Goal: Task Accomplishment & Management: Use online tool/utility

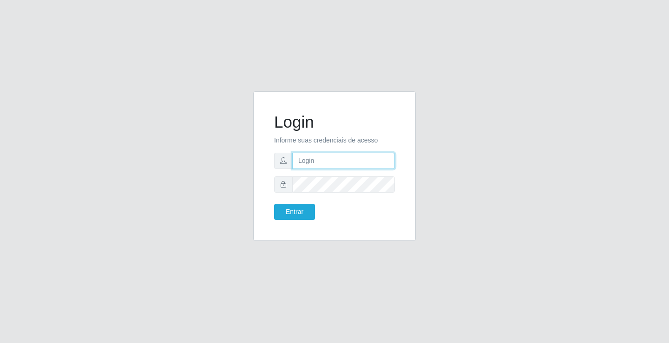
drag, startPoint x: 0, startPoint y: 0, endPoint x: 360, endPoint y: 164, distance: 395.2
click at [360, 164] on input "text" at bounding box center [343, 161] width 103 height 16
type input "william@ideal"
click at [274, 204] on button "Entrar" at bounding box center [294, 212] width 41 height 16
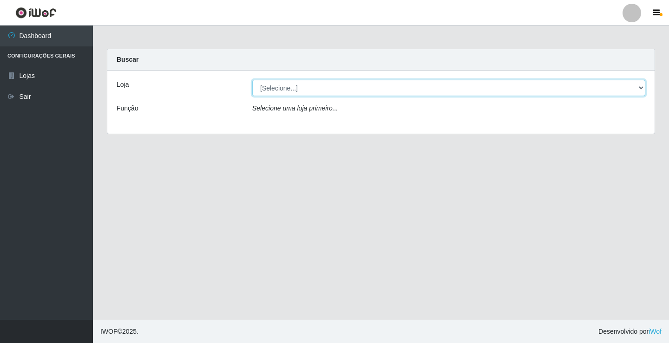
click at [356, 84] on select "[Selecione...] Ideal - Conceição" at bounding box center [448, 88] width 393 height 16
select select "231"
click at [252, 80] on select "[Selecione...] Ideal - Conceição" at bounding box center [448, 88] width 393 height 16
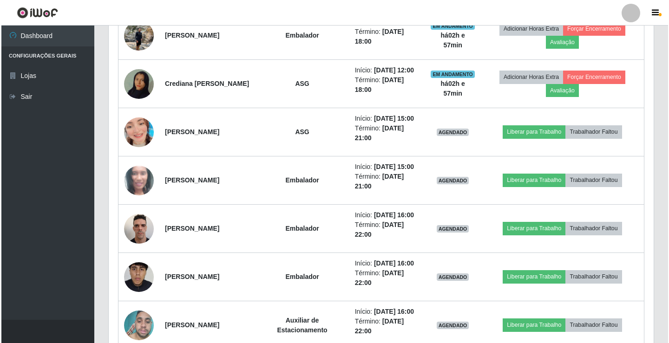
scroll to position [557, 0]
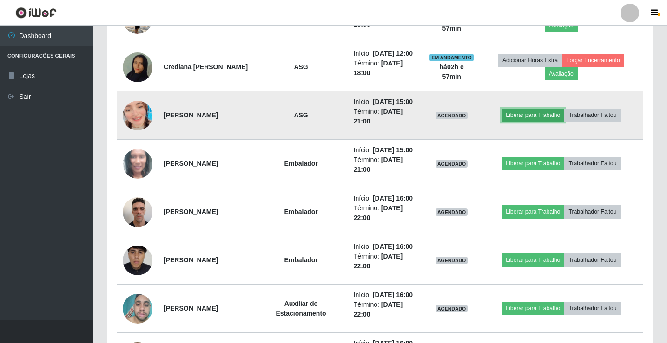
click at [517, 122] on button "Liberar para Trabalho" at bounding box center [532, 115] width 63 height 13
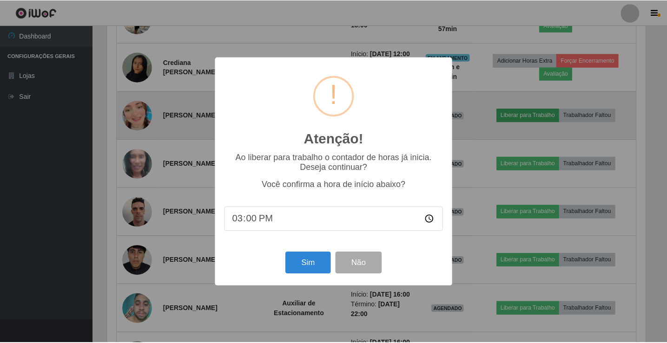
scroll to position [193, 540]
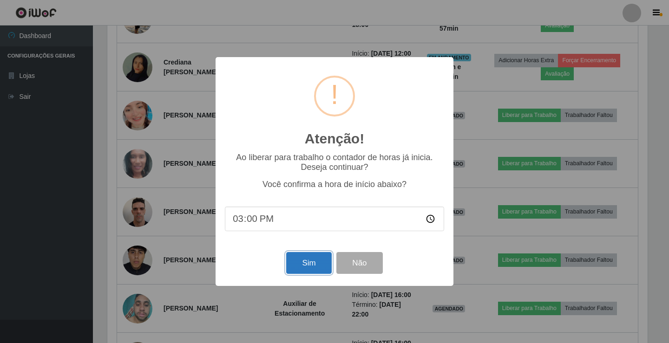
click at [315, 266] on button "Sim" at bounding box center [308, 263] width 45 height 22
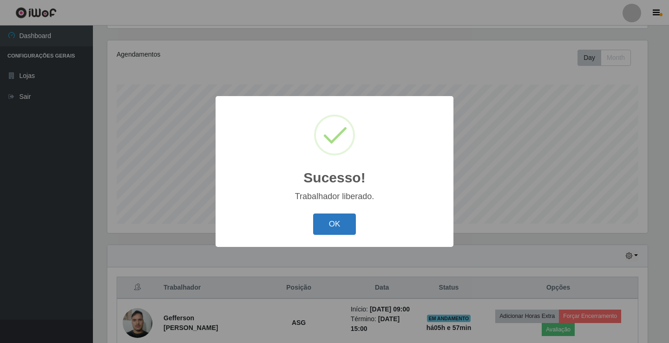
click at [337, 225] on button "OK" at bounding box center [334, 225] width 43 height 22
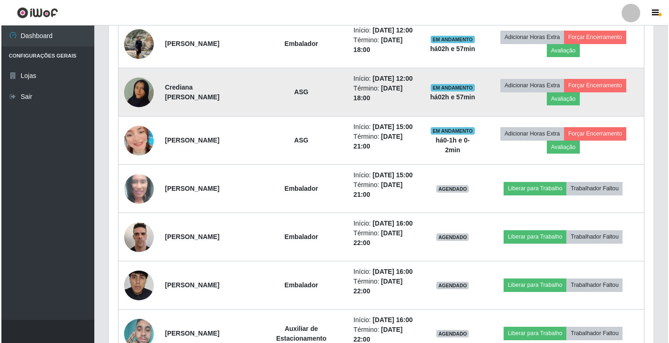
scroll to position [573, 0]
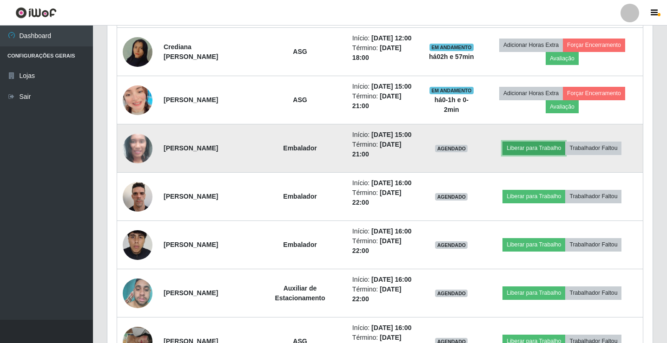
click at [558, 155] on button "Liberar para Trabalho" at bounding box center [533, 148] width 63 height 13
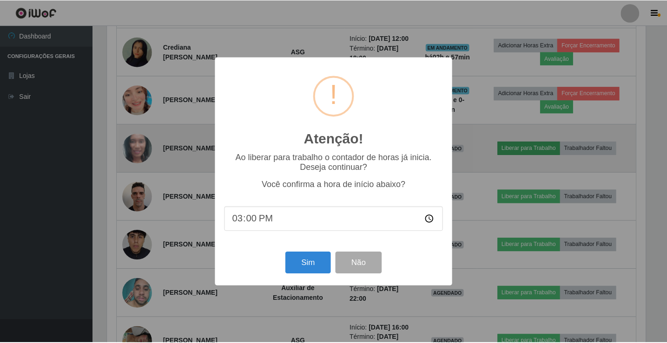
scroll to position [193, 540]
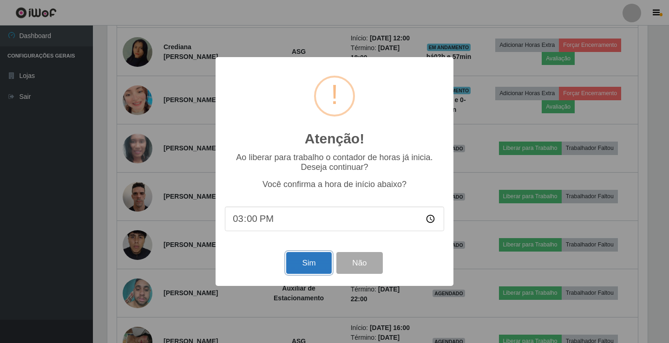
click at [314, 266] on button "Sim" at bounding box center [308, 263] width 45 height 22
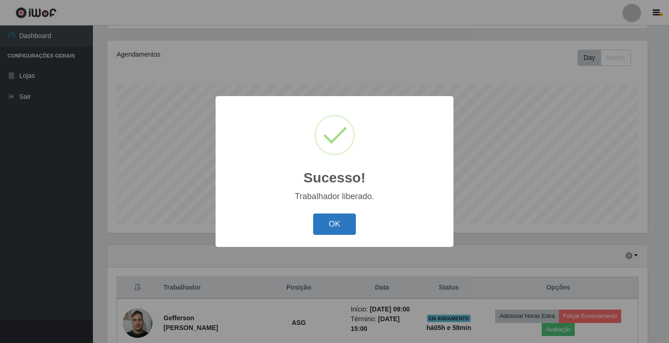
click at [331, 227] on button "OK" at bounding box center [334, 225] width 43 height 22
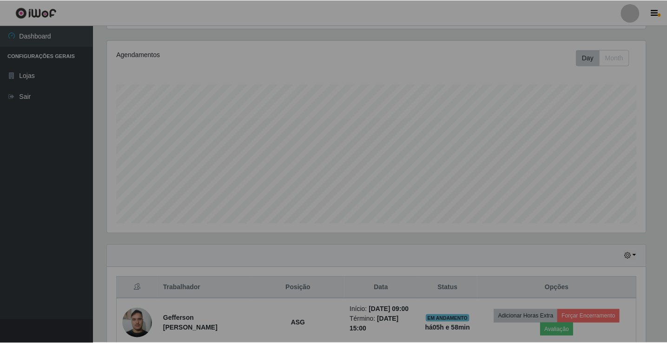
scroll to position [193, 545]
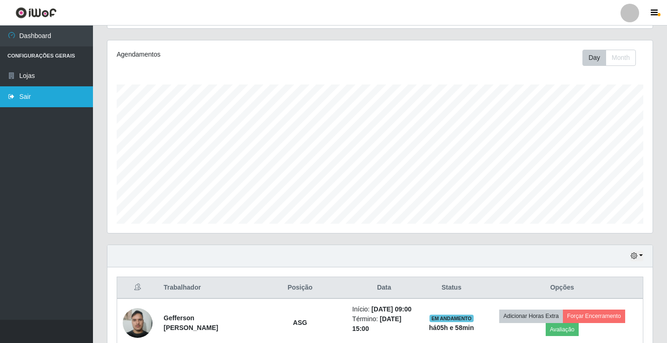
click at [26, 93] on link "Sair" at bounding box center [46, 96] width 93 height 21
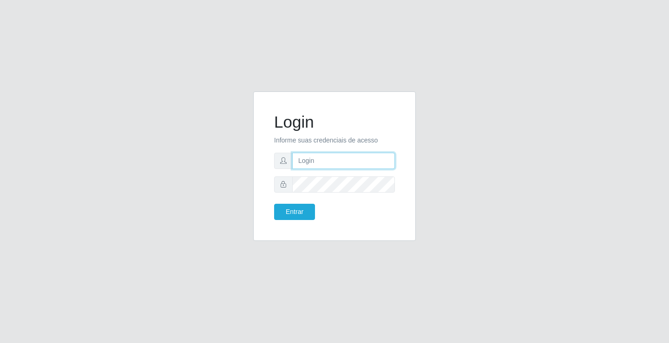
click at [305, 164] on input "text" at bounding box center [343, 161] width 103 height 16
type input "william@ideal"
click at [274, 204] on button "Entrar" at bounding box center [294, 212] width 41 height 16
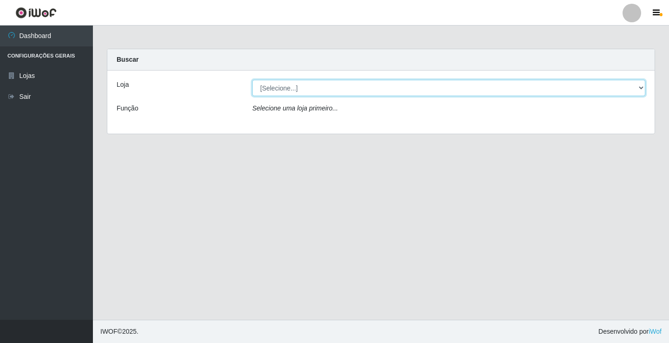
click at [310, 91] on select "[Selecione...] Ideal - Conceição" at bounding box center [448, 88] width 393 height 16
select select "231"
click at [252, 80] on select "[Selecione...] Ideal - Conceição" at bounding box center [448, 88] width 393 height 16
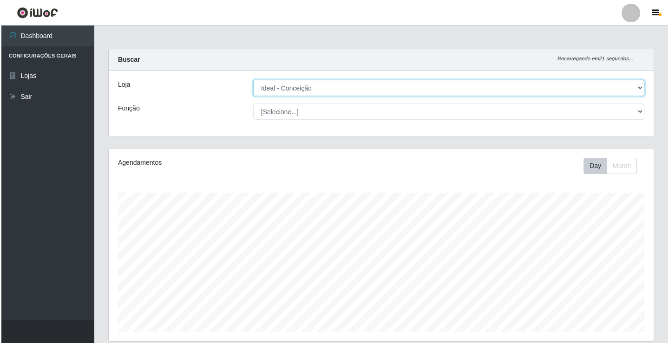
scroll to position [279, 0]
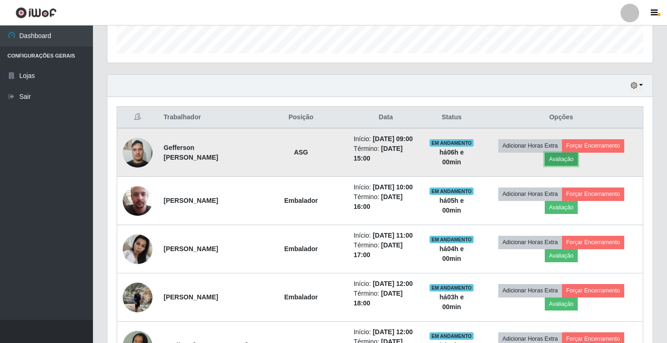
click at [558, 160] on button "Avaliação" at bounding box center [560, 159] width 33 height 13
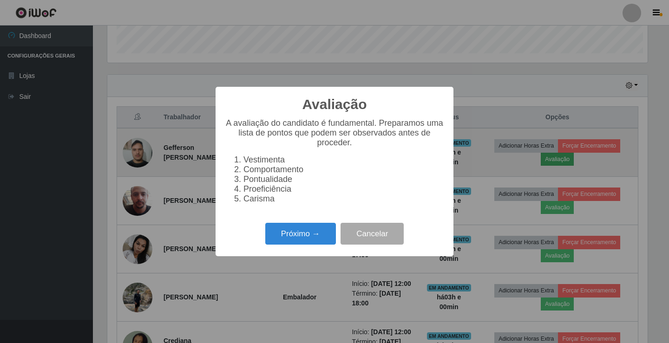
scroll to position [193, 540]
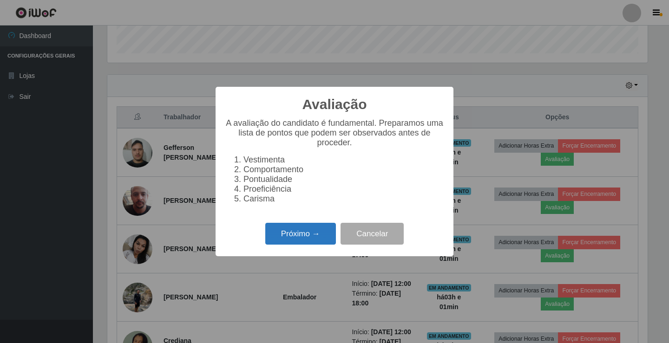
click at [310, 233] on button "Próximo →" at bounding box center [300, 234] width 71 height 22
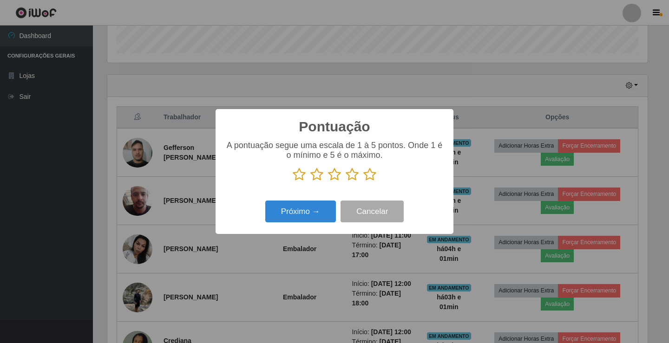
scroll to position [464327, 463979]
click at [368, 173] on icon at bounding box center [369, 175] width 13 height 14
click at [363, 182] on input "radio" at bounding box center [363, 182] width 0 height 0
click at [311, 213] on button "Próximo →" at bounding box center [300, 212] width 71 height 22
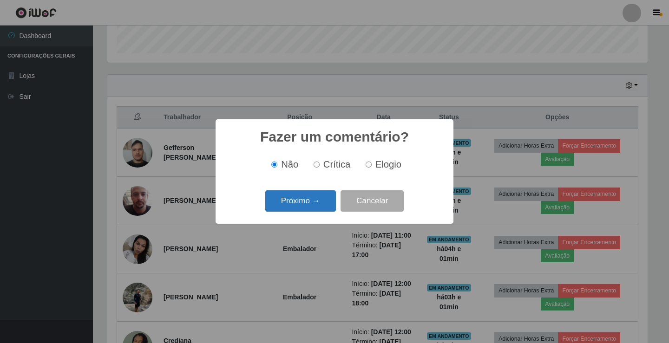
click at [331, 196] on button "Próximo →" at bounding box center [300, 201] width 71 height 22
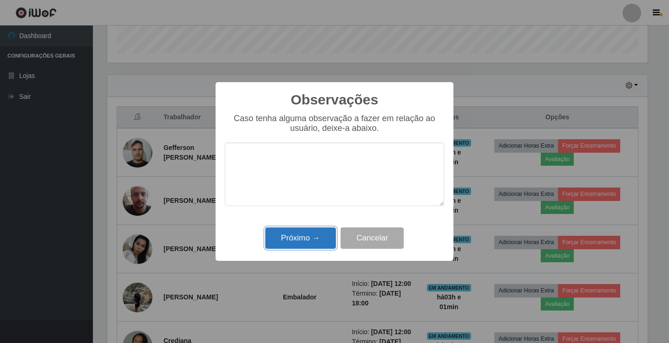
click at [314, 233] on button "Próximo →" at bounding box center [300, 239] width 71 height 22
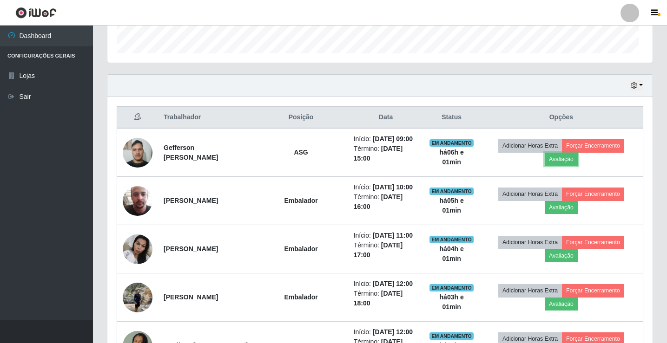
scroll to position [193, 545]
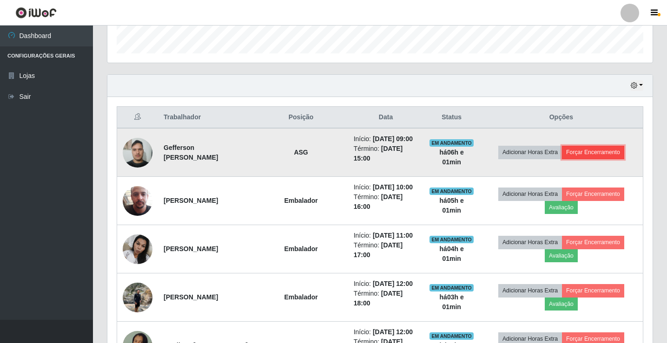
click at [593, 159] on button "Forçar Encerramento" at bounding box center [593, 152] width 62 height 13
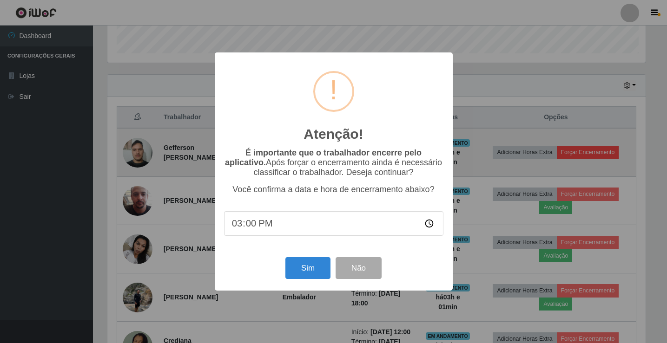
scroll to position [193, 540]
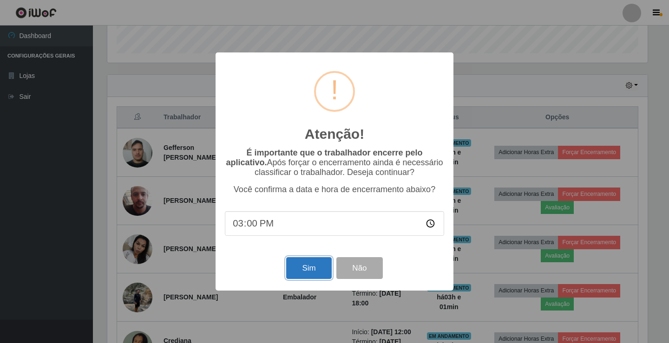
click at [301, 278] on button "Sim" at bounding box center [308, 268] width 45 height 22
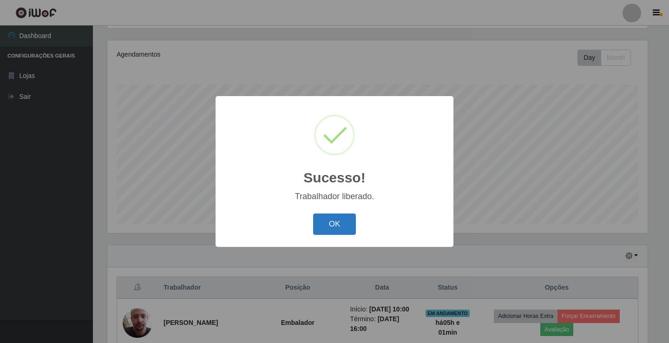
click at [326, 223] on button "OK" at bounding box center [334, 225] width 43 height 22
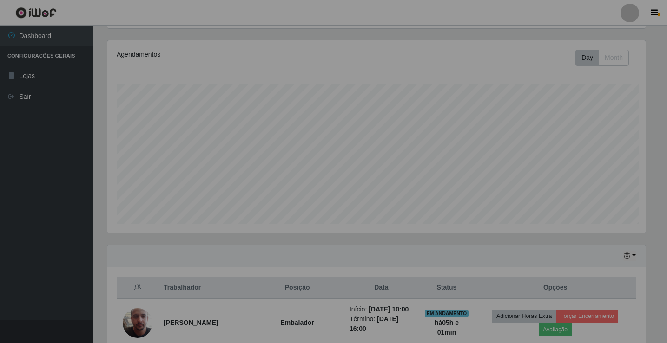
scroll to position [193, 545]
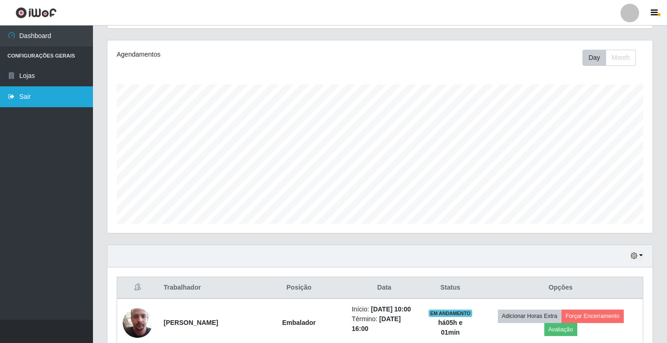
click at [20, 98] on link "Sair" at bounding box center [46, 96] width 93 height 21
